Goal: Find specific page/section: Find specific page/section

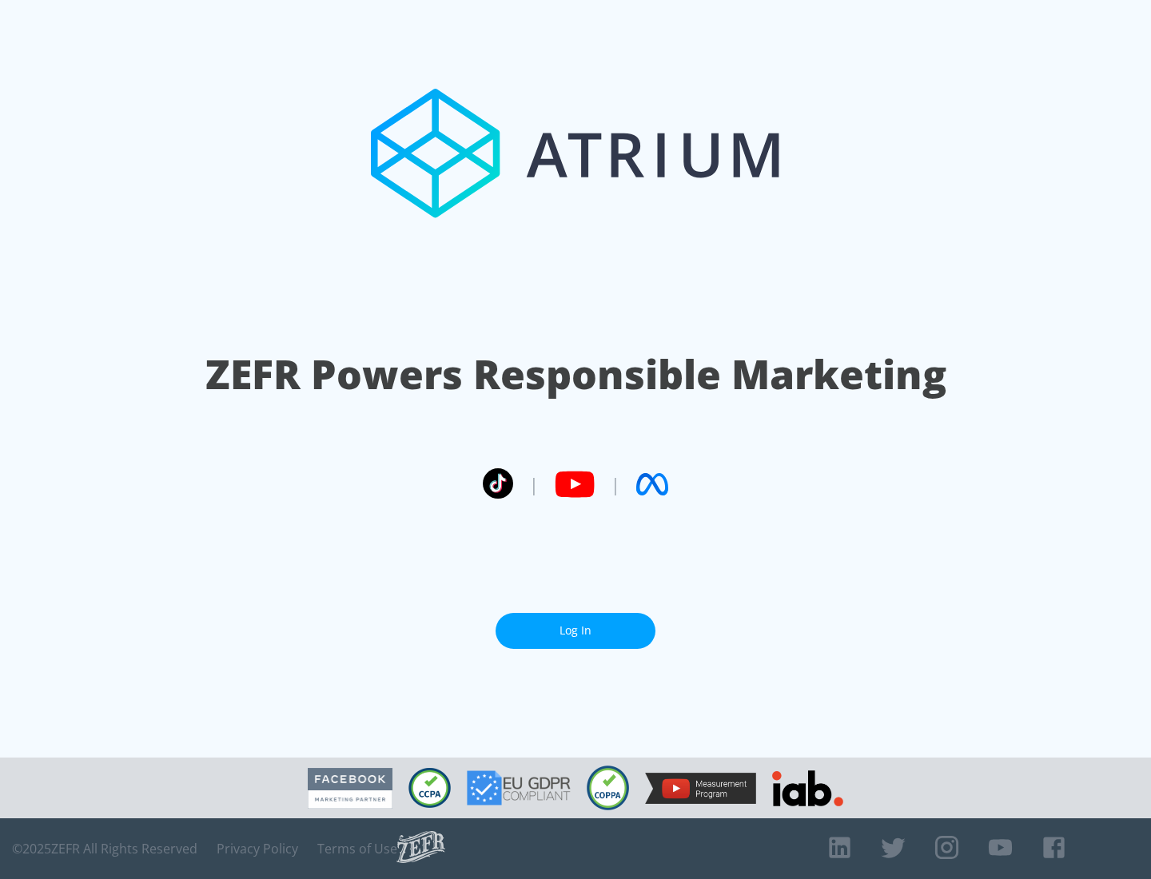
click at [575, 624] on link "Log In" at bounding box center [575, 631] width 160 height 36
